Goal: Information Seeking & Learning: Learn about a topic

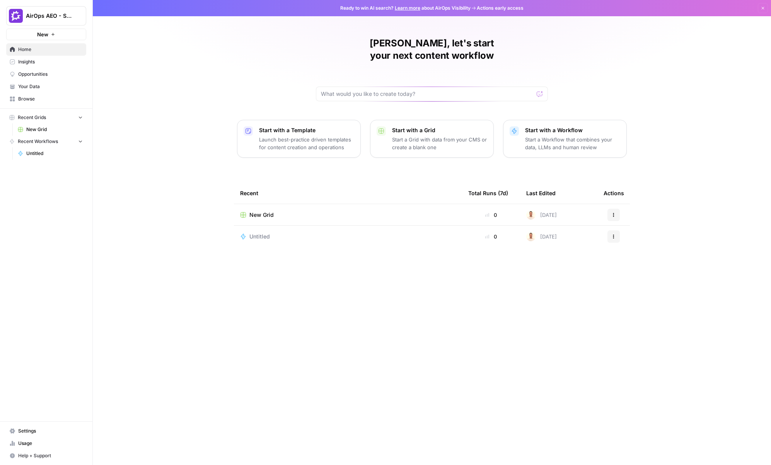
click at [55, 10] on button "AirOps AEO - Single Brand (Gong)" at bounding box center [46, 15] width 80 height 19
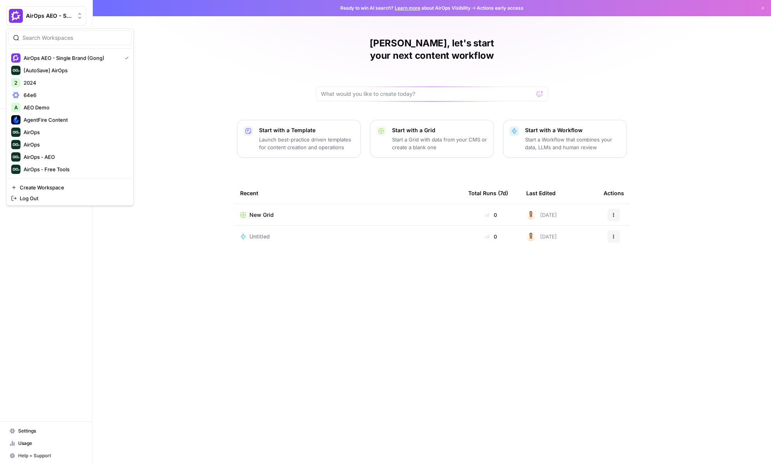
click at [55, 10] on button "AirOps AEO - Single Brand (Gong)" at bounding box center [46, 15] width 80 height 19
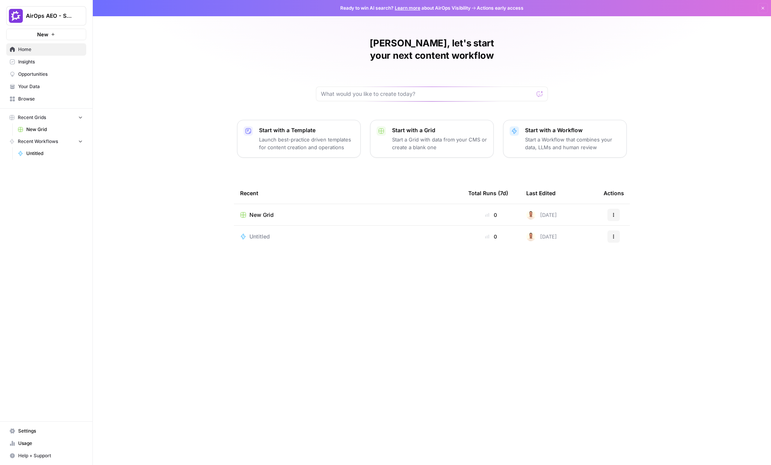
click at [39, 64] on span "Insights" at bounding box center [50, 61] width 65 height 7
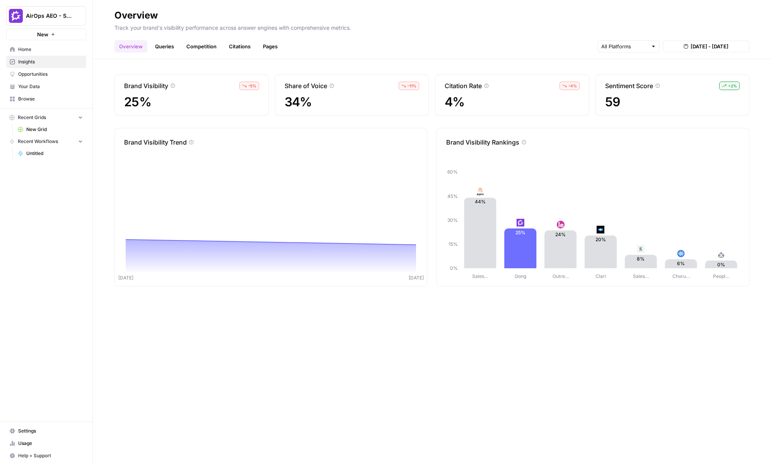
click at [167, 41] on link "Queries" at bounding box center [164, 46] width 28 height 12
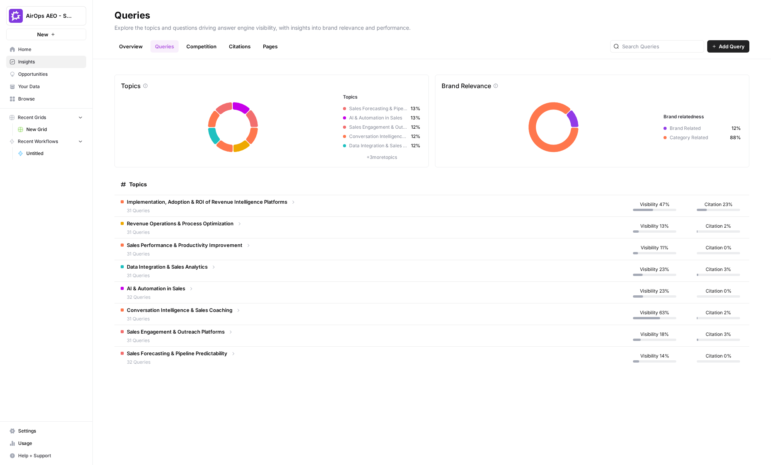
click at [263, 210] on span "31 Queries" at bounding box center [207, 210] width 160 height 7
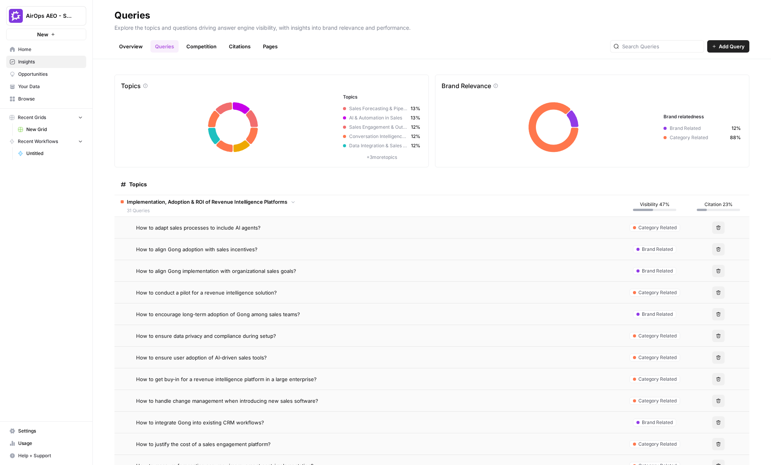
click at [195, 43] on link "Competition" at bounding box center [201, 46] width 39 height 12
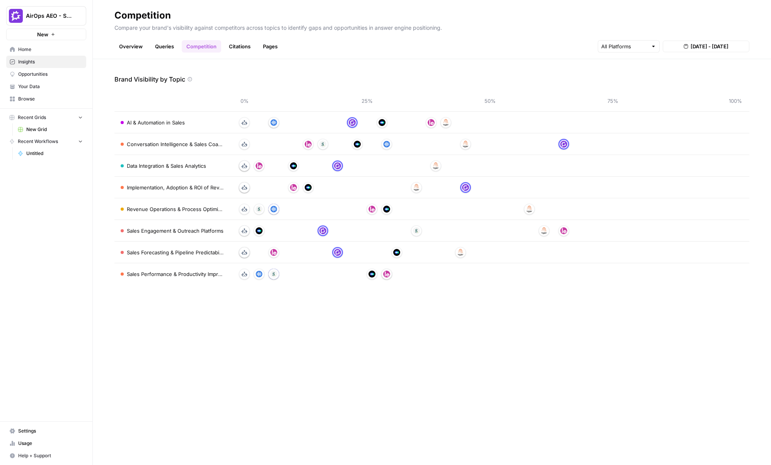
click at [550, 277] on div at bounding box center [489, 274] width 491 height 12
